Goal: Find specific page/section: Find specific page/section

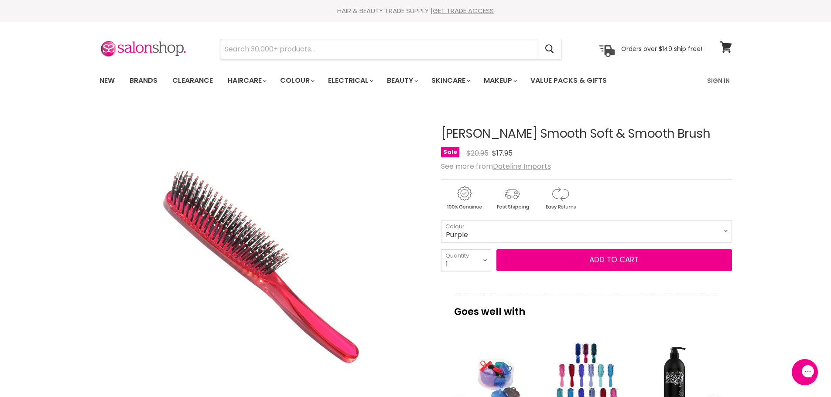
paste input "Taylor Madison large square hair brush"
type input "Taylor Madison large square hair brush"
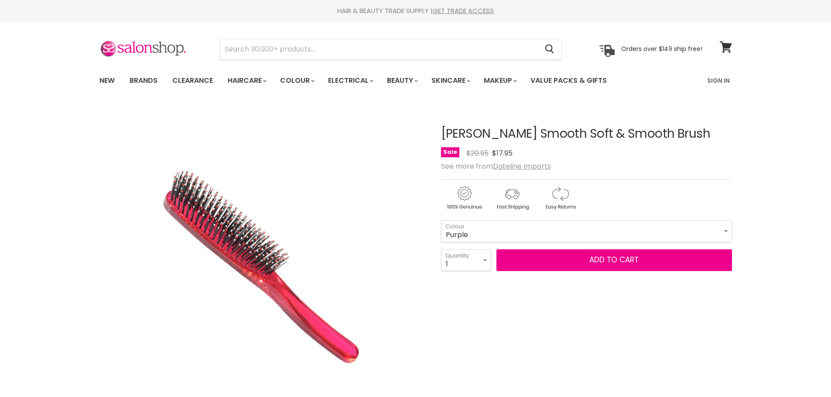
click at [267, 48] on input "Search" at bounding box center [379, 49] width 318 height 20
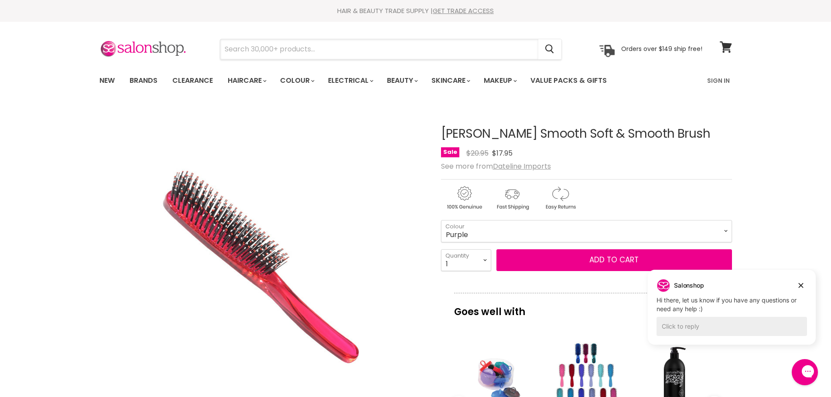
click at [294, 48] on input "Search" at bounding box center [379, 49] width 318 height 20
paste input "[PERSON_NAME] large square hair brush"
type input "[PERSON_NAME] large square hair brush"
